Goal: Find specific fact: Find specific fact

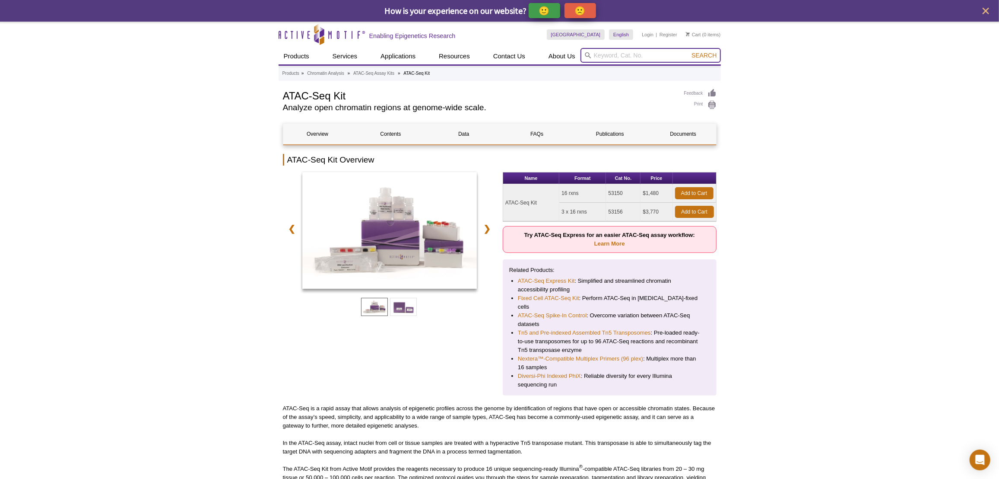
click at [637, 60] on input "search" at bounding box center [651, 55] width 140 height 15
paste input "61648"
type input "61648"
click at [689, 51] on button "Search" at bounding box center [704, 55] width 30 height 8
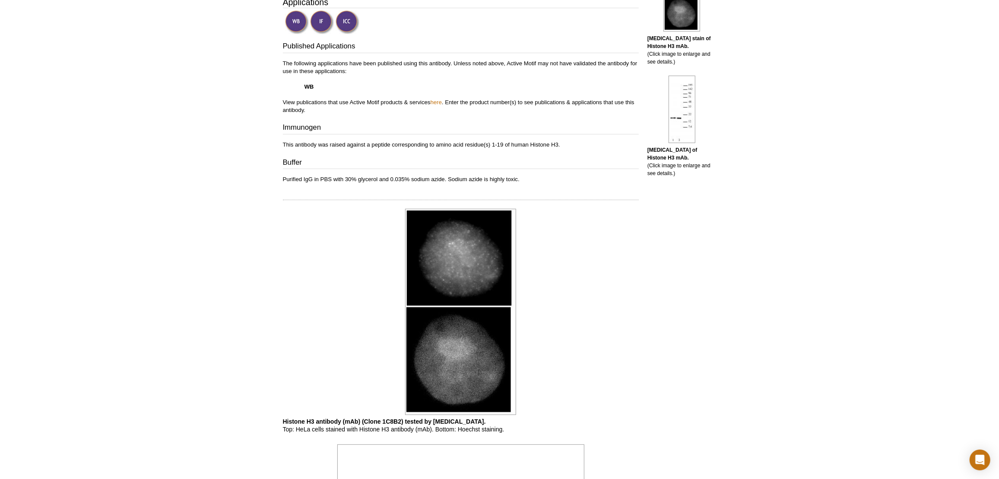
scroll to position [301, 0]
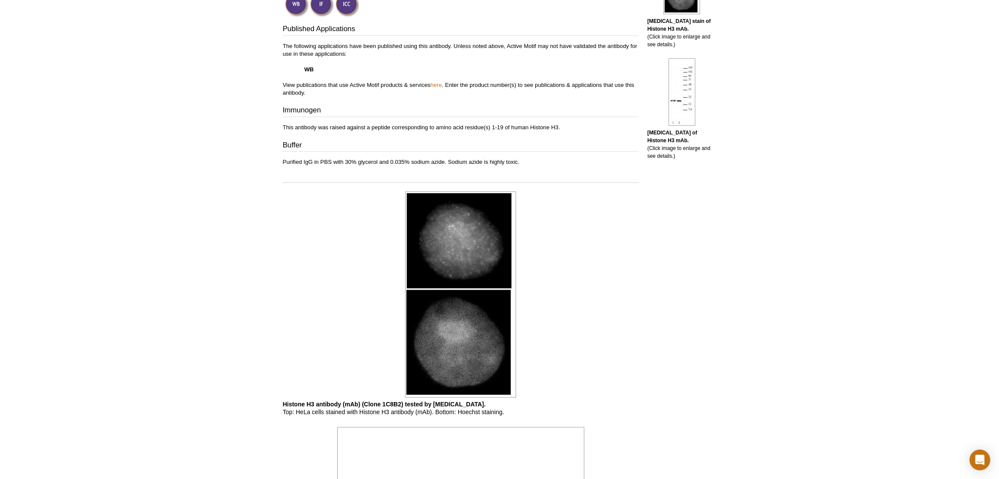
click at [467, 265] on img at bounding box center [460, 294] width 111 height 206
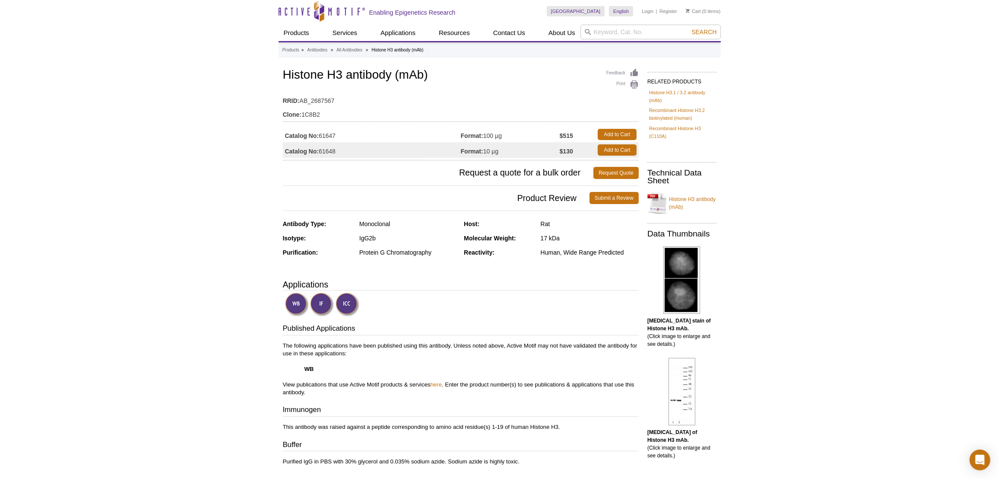
scroll to position [0, 0]
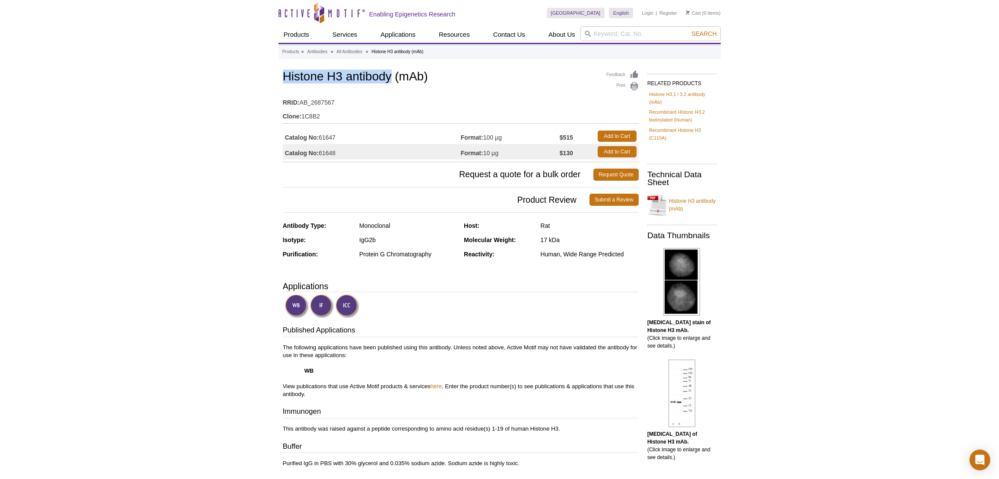
drag, startPoint x: 283, startPoint y: 78, endPoint x: 390, endPoint y: 80, distance: 107.6
click at [390, 80] on h1 "Histone H3 antibody (mAb)" at bounding box center [461, 77] width 356 height 15
copy h1 "Histone H3 antibody"
click at [311, 114] on td "Clone: 1C8B2" at bounding box center [461, 114] width 356 height 14
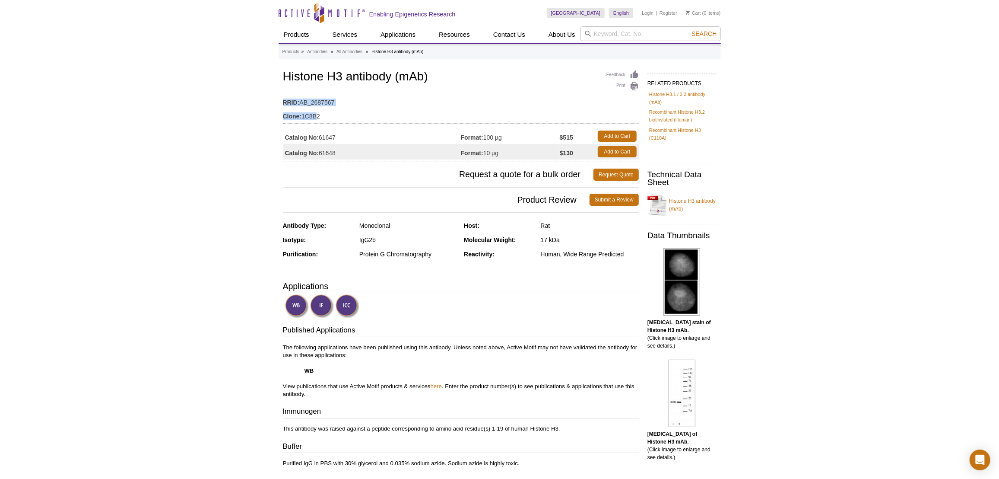
drag, startPoint x: 282, startPoint y: 114, endPoint x: 319, endPoint y: 117, distance: 36.8
click at [319, 117] on td "Clone: 1C8B2" at bounding box center [461, 114] width 356 height 14
drag, startPoint x: 320, startPoint y: 118, endPoint x: 284, endPoint y: 111, distance: 36.9
click at [284, 111] on td "Clone: 1C8B2" at bounding box center [461, 114] width 356 height 14
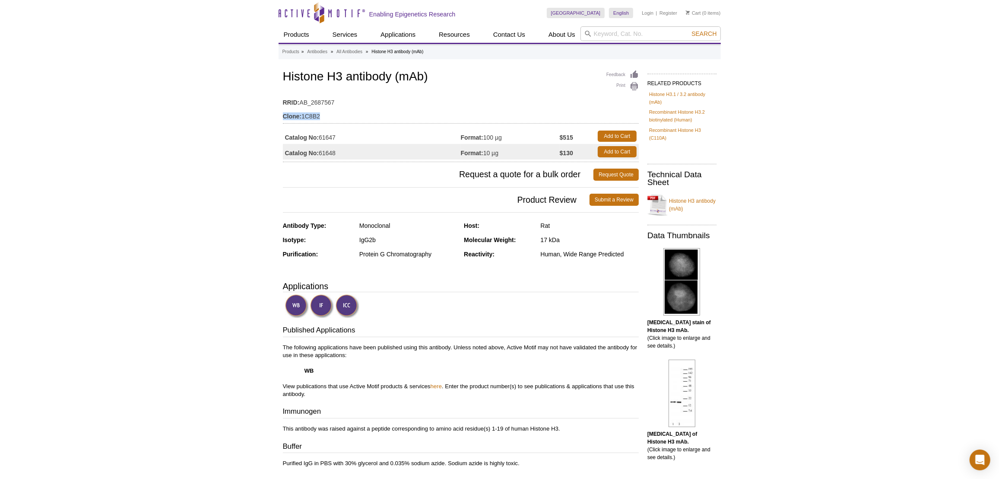
copy td "Clone: 1C8B2"
